Goal: Information Seeking & Learning: Learn about a topic

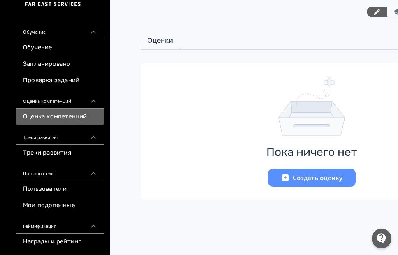
scroll to position [82, 0]
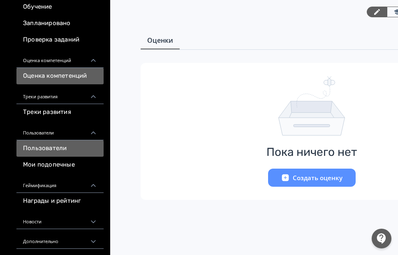
click at [53, 149] on link "Пользователи" at bounding box center [59, 148] width 87 height 16
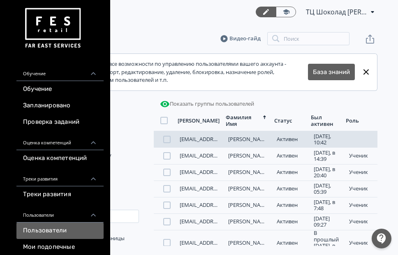
click at [195, 135] on div "[EMAIL_ADDRESS][DOMAIN_NAME] [PERSON_NAME][DATE], 10:42 ученик" at bounding box center [266, 139] width 224 height 16
click at [194, 139] on link "[EMAIL_ADDRESS][DOMAIN_NAME]" at bounding box center [223, 138] width 87 height 7
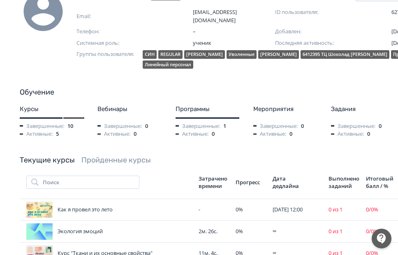
scroll to position [123, 0]
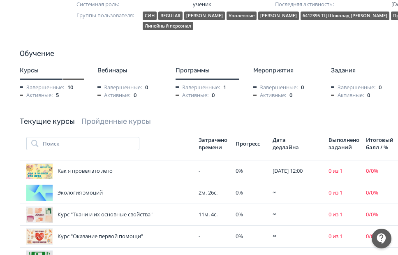
click at [104, 117] on link "Пройденные курсы" at bounding box center [115, 121] width 69 height 9
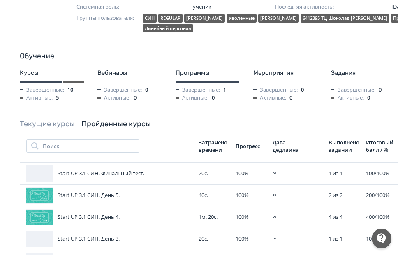
scroll to position [0, 0]
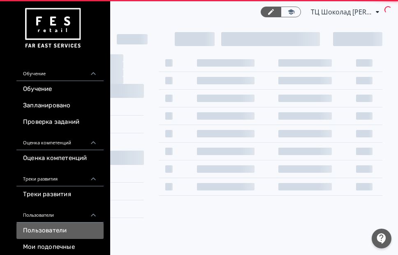
scroll to position [0, 111]
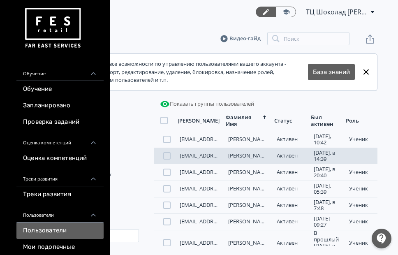
click at [211, 157] on link "[EMAIL_ADDRESS][DOMAIN_NAME]" at bounding box center [223, 155] width 87 height 7
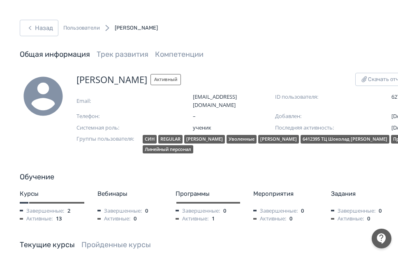
scroll to position [123, 0]
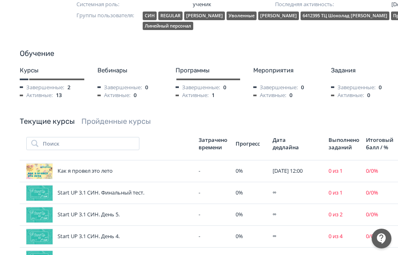
click at [111, 117] on link "Пройденные курсы" at bounding box center [115, 121] width 69 height 9
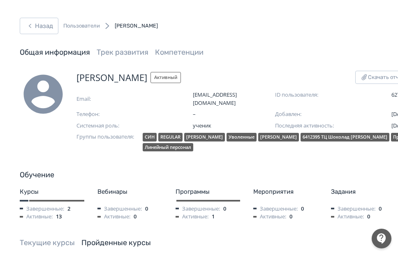
scroll to position [0, 0]
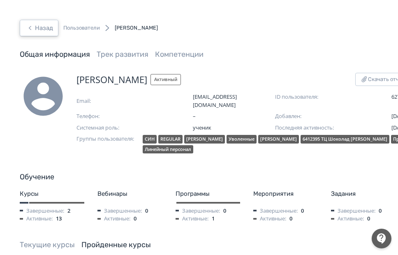
click at [48, 28] on button "Назад" at bounding box center [39, 28] width 39 height 16
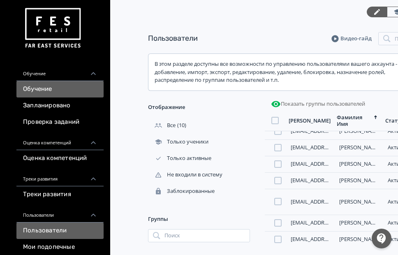
click at [46, 89] on link "Обучение" at bounding box center [59, 89] width 87 height 16
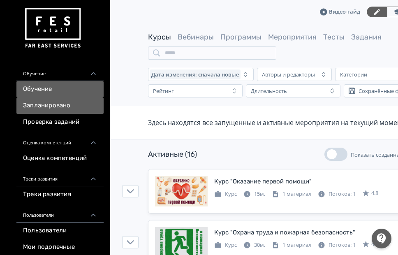
click at [72, 109] on link "Запланировано" at bounding box center [59, 105] width 87 height 16
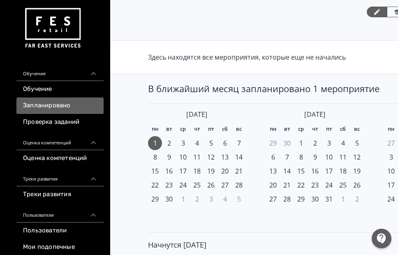
scroll to position [74, 0]
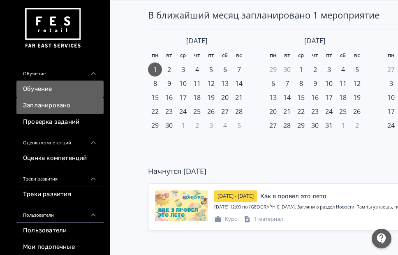
click at [63, 90] on link "Обучение" at bounding box center [59, 89] width 87 height 16
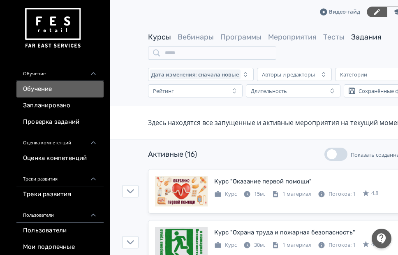
click at [361, 41] on link "Задания" at bounding box center [366, 36] width 30 height 9
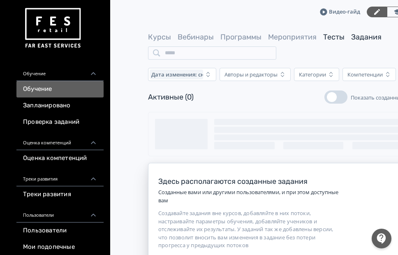
click at [339, 35] on link "Тесты" at bounding box center [333, 36] width 21 height 9
click at [289, 38] on link "Мероприятия" at bounding box center [292, 36] width 49 height 9
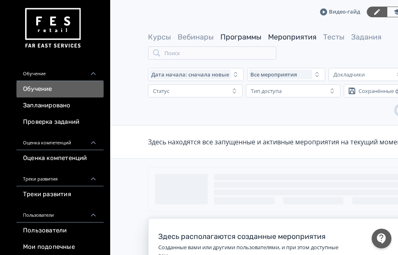
click at [233, 34] on link "Программы" at bounding box center [240, 36] width 41 height 9
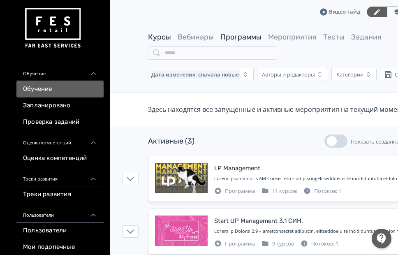
click at [165, 35] on link "Курсы" at bounding box center [159, 36] width 23 height 9
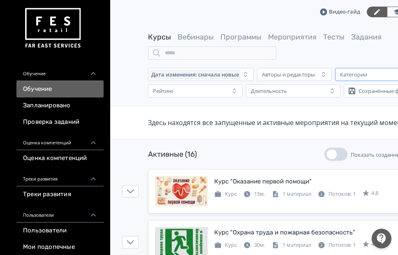
click at [368, 78] on div "Категории" at bounding box center [367, 74] width 60 height 10
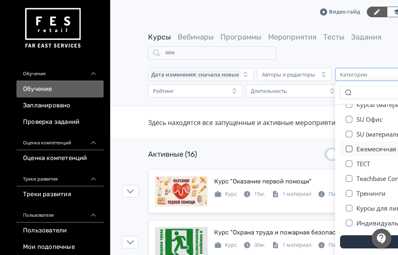
scroll to position [49, 0]
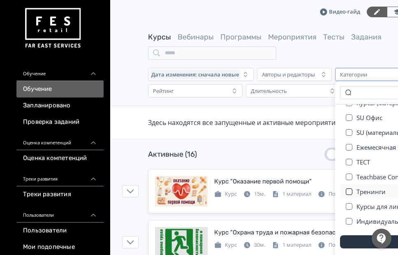
click at [350, 192] on button "button" at bounding box center [349, 191] width 7 height 7
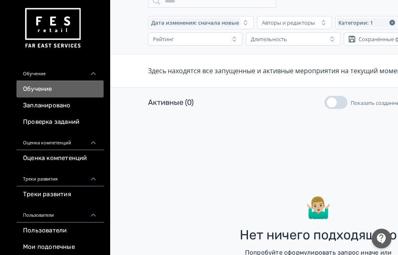
drag, startPoint x: 115, startPoint y: 254, endPoint x: 169, endPoint y: 242, distance: 55.7
click at [135, 254] on div "🤷🏼‍♂️ [PERSON_NAME] ничего подходящего Попробуйте сформулировать запрос иначе и…" at bounding box center [318, 235] width 416 height 82
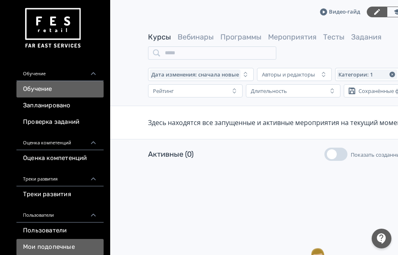
click at [76, 251] on link "Мои подопечные" at bounding box center [59, 247] width 87 height 16
